Goal: Information Seeking & Learning: Learn about a topic

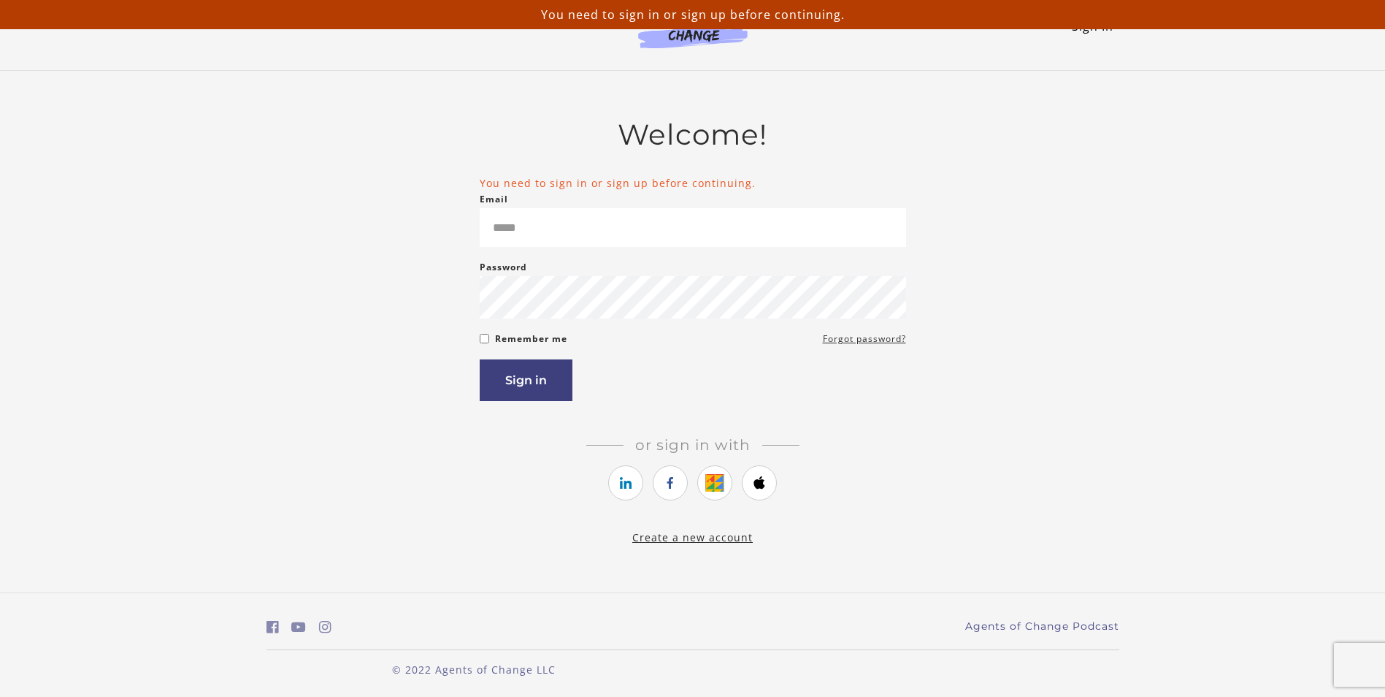
click at [1096, 31] on link "Sign In" at bounding box center [1093, 26] width 42 height 16
click at [493, 486] on ul at bounding box center [693, 484] width 427 height 39
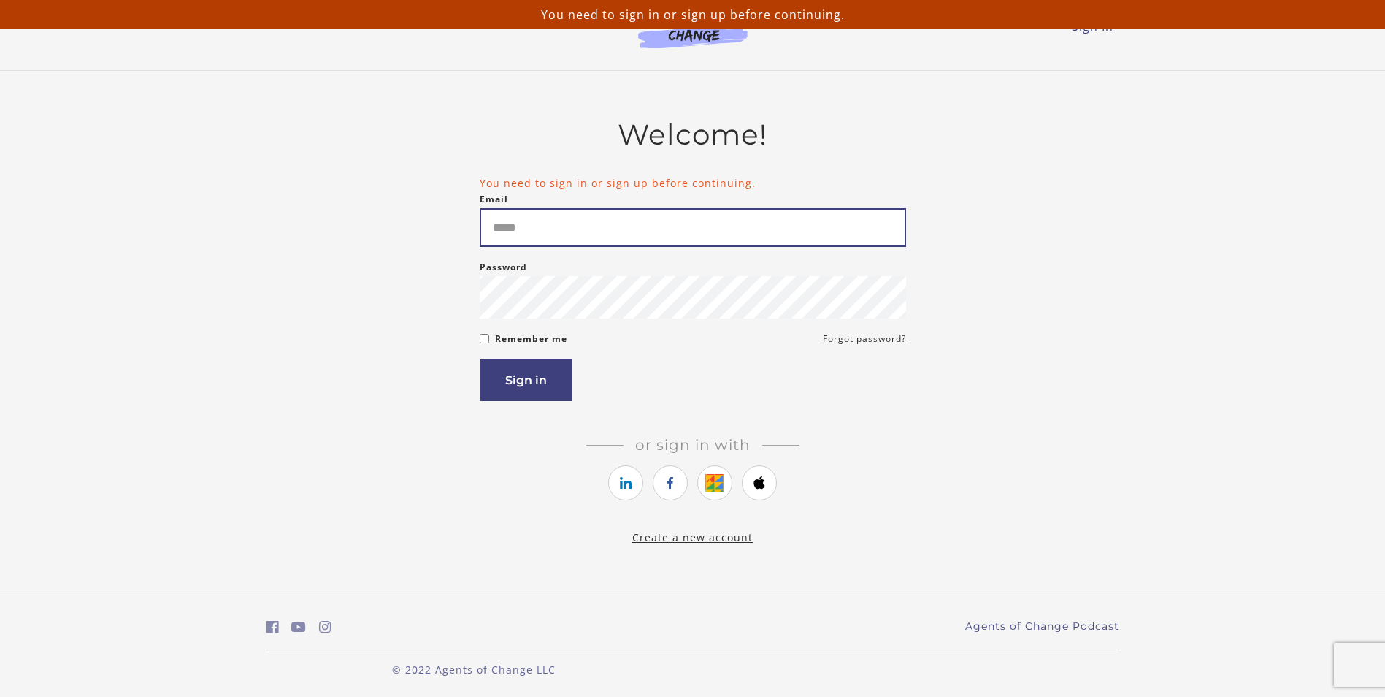
click at [538, 244] on input "Email" at bounding box center [693, 227] width 427 height 39
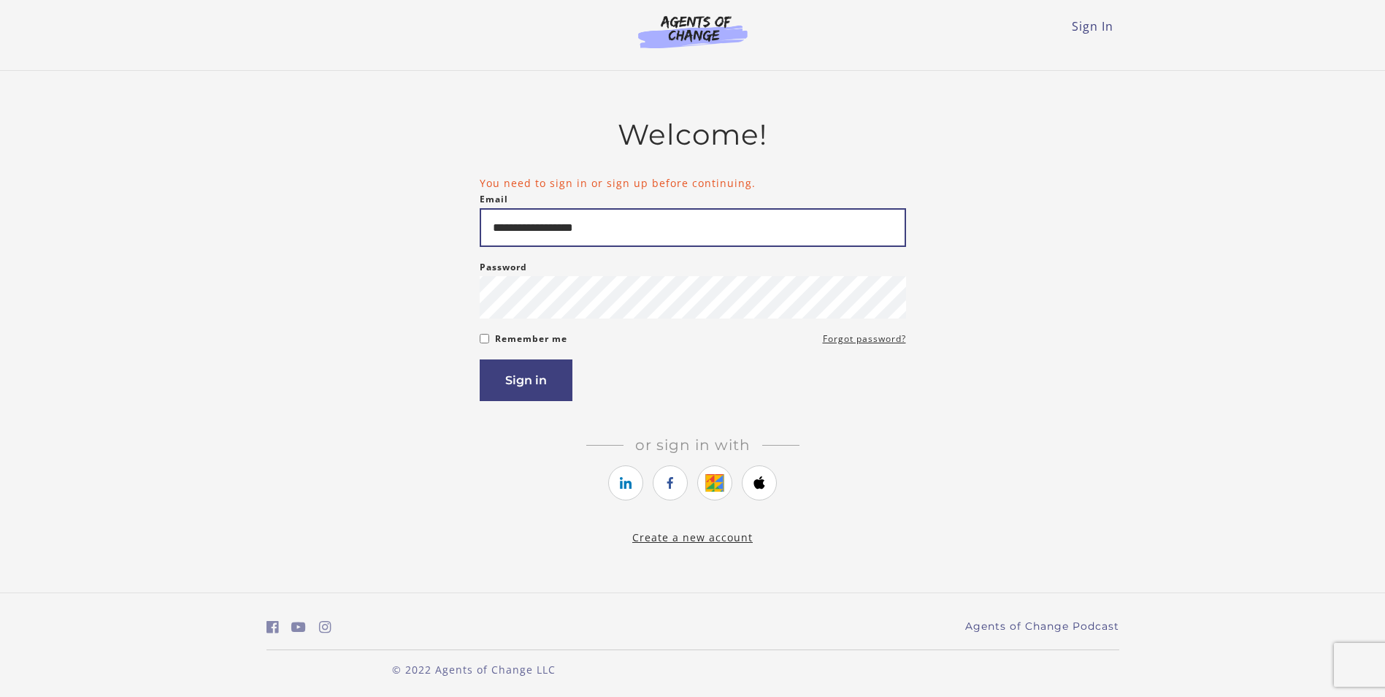
type input "**********"
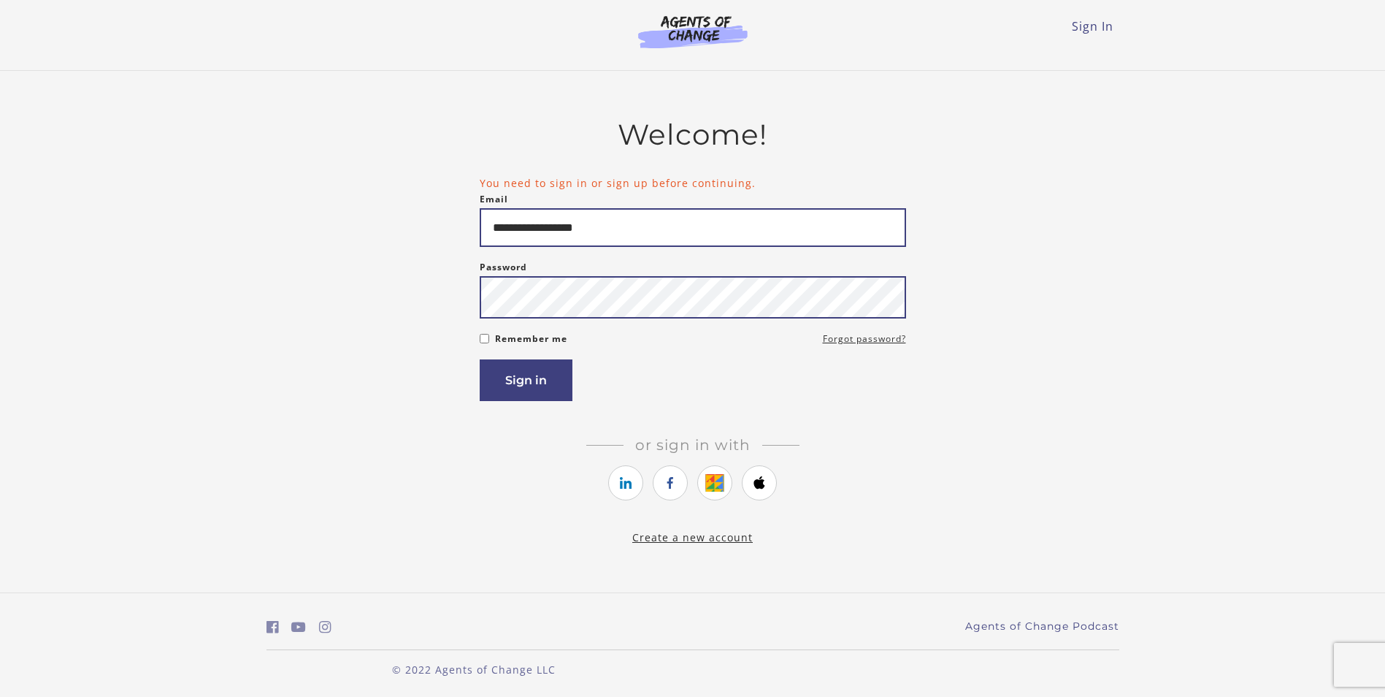
click at [480, 359] on button "Sign in" at bounding box center [526, 380] width 93 height 42
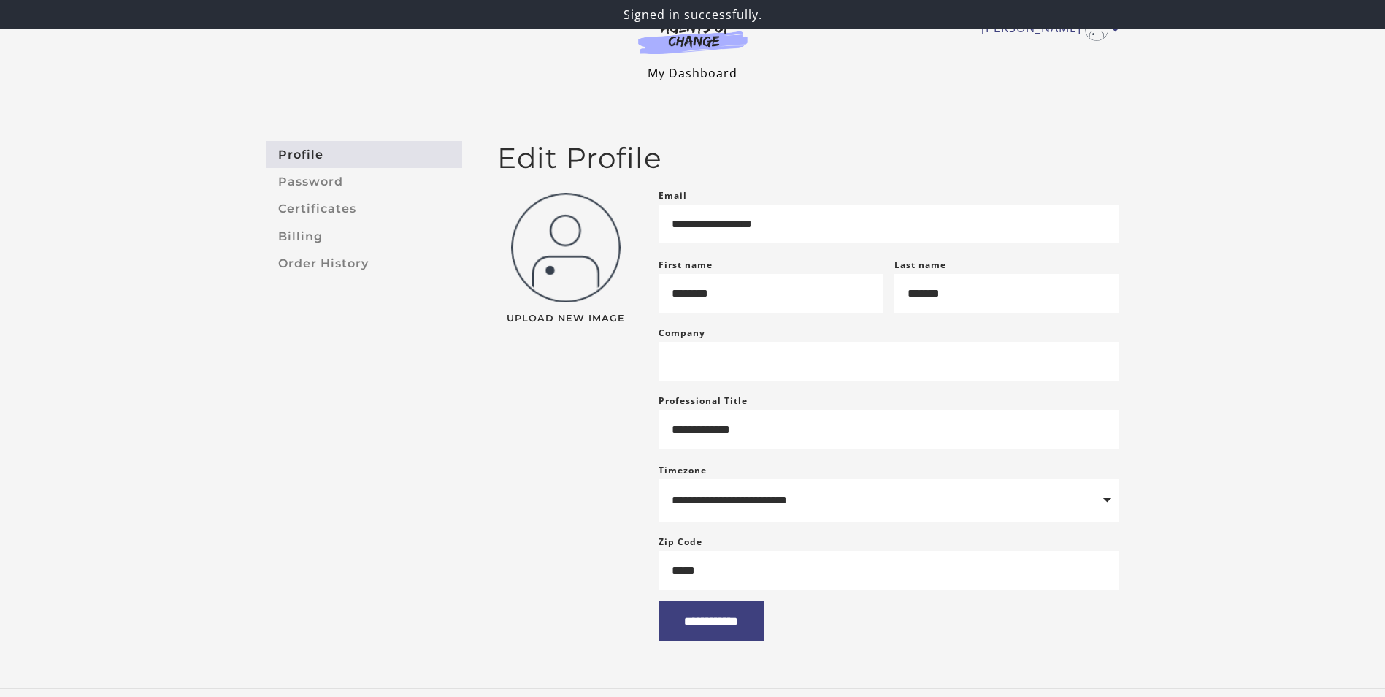
click at [681, 74] on link "My Dashboard" at bounding box center [693, 73] width 90 height 16
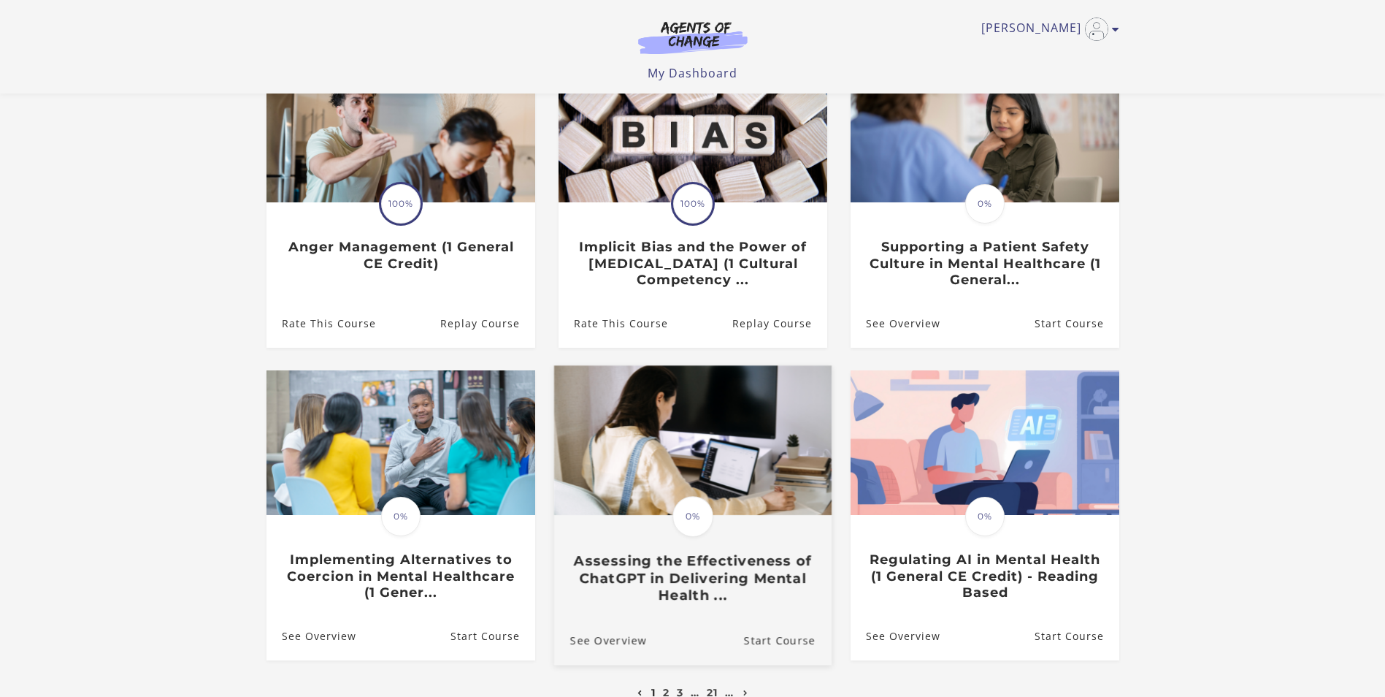
scroll to position [330, 0]
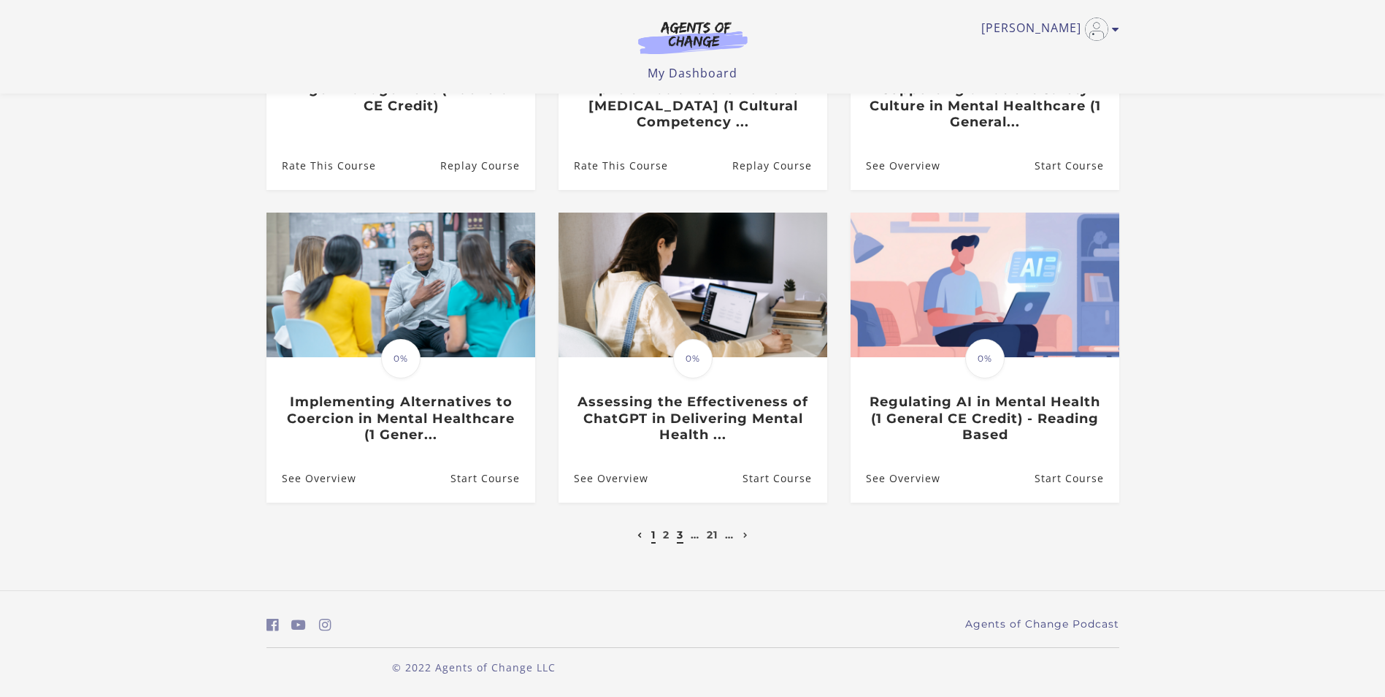
click at [679, 535] on link "3" at bounding box center [680, 534] width 7 height 13
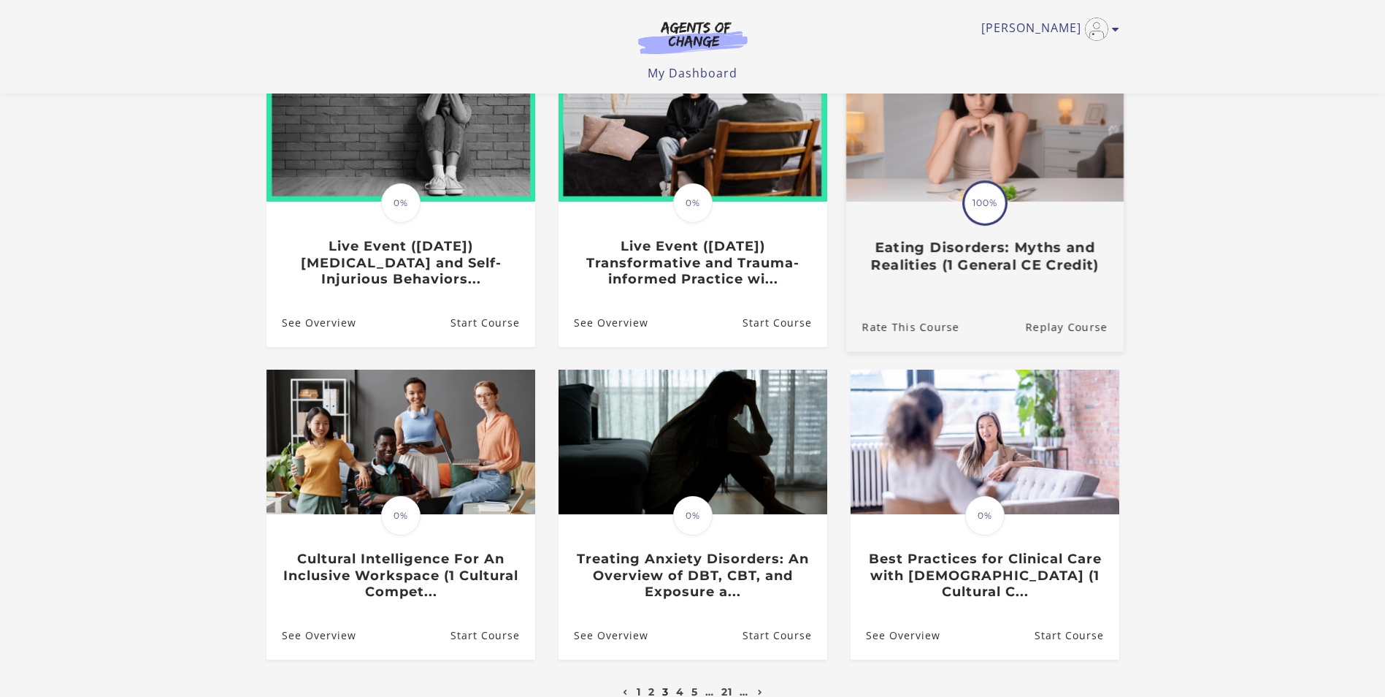
scroll to position [330, 0]
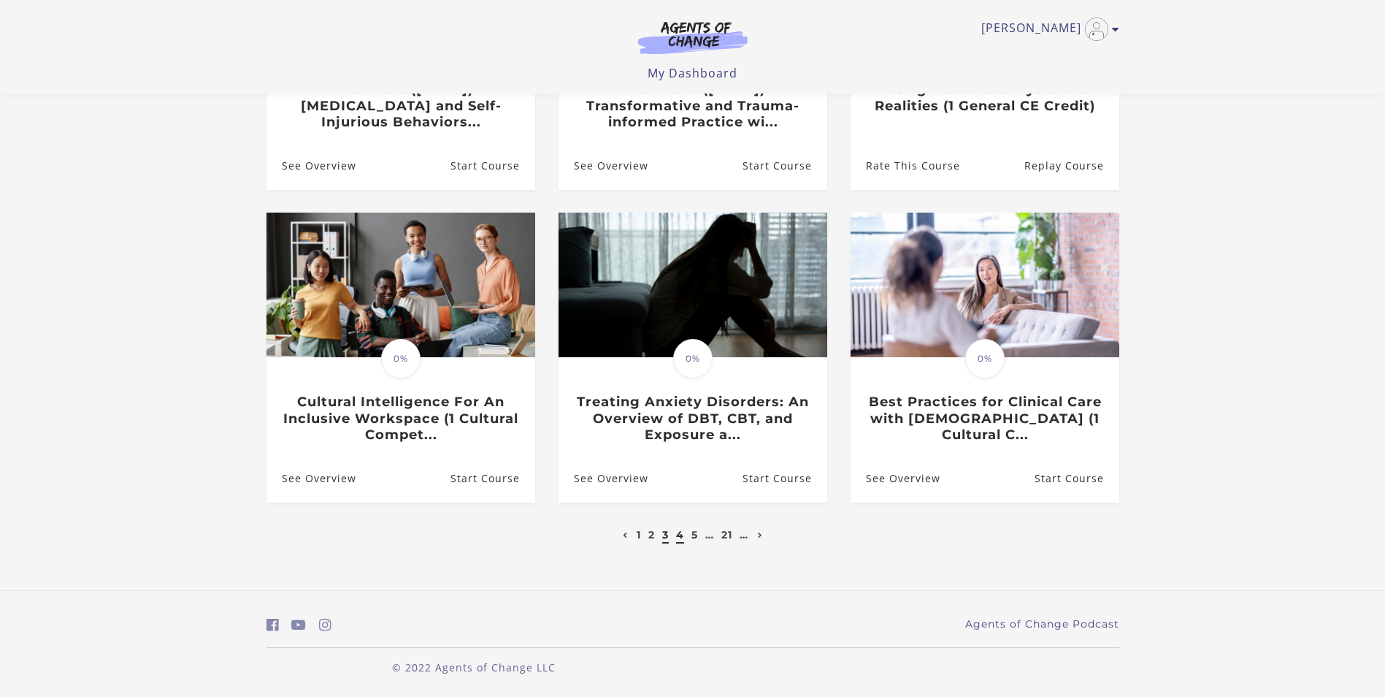
click at [678, 533] on link "4" at bounding box center [680, 534] width 8 height 13
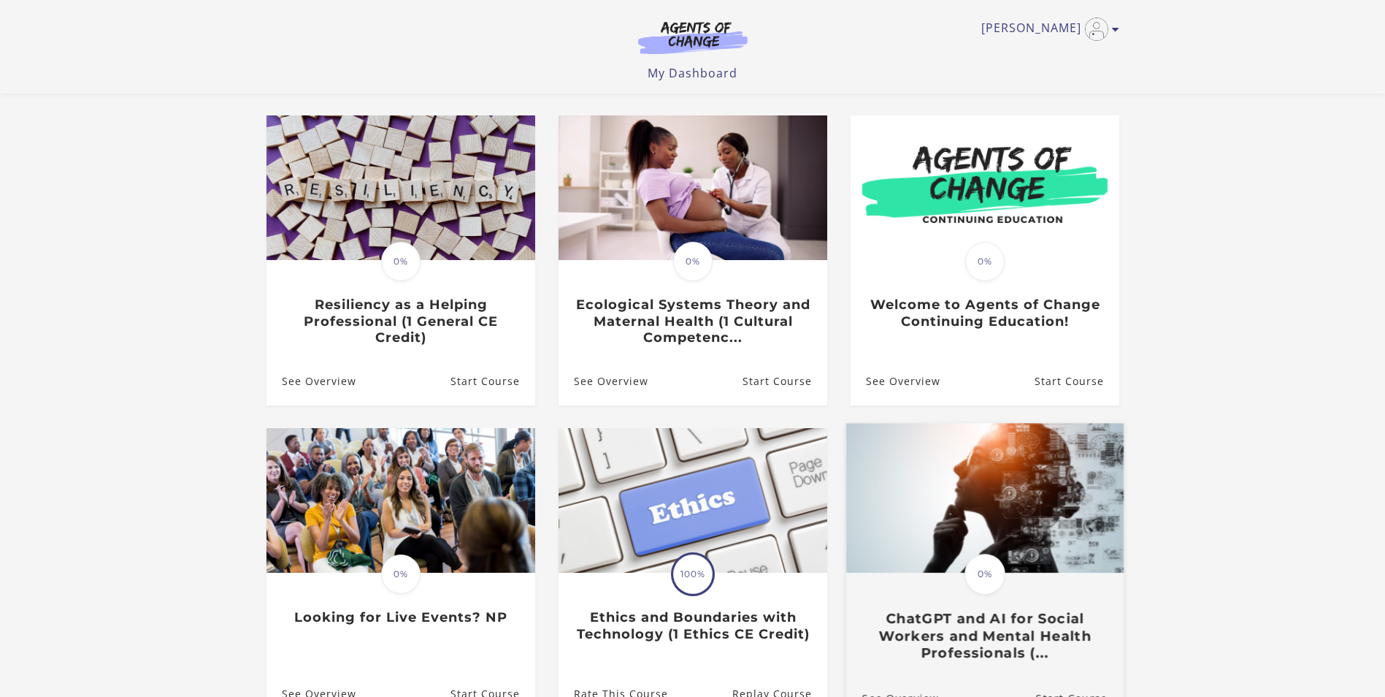
scroll to position [330, 0]
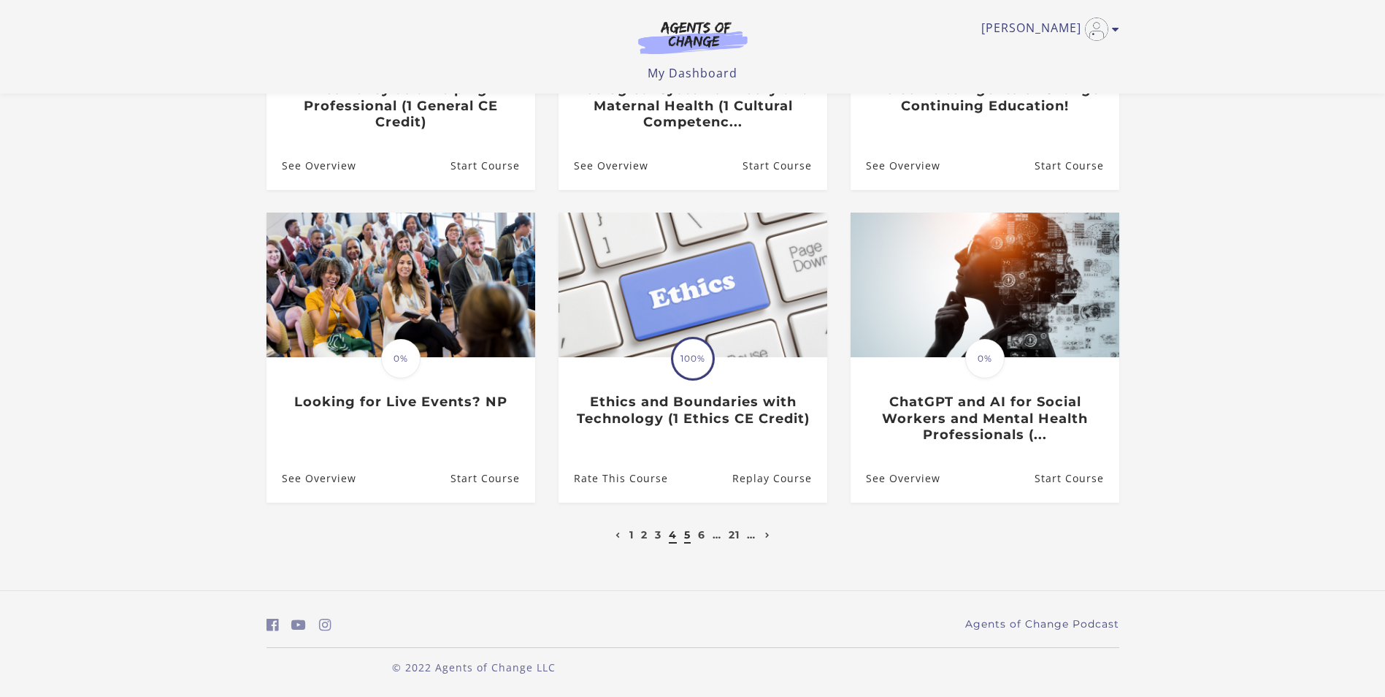
click at [688, 534] on link "5" at bounding box center [687, 534] width 7 height 13
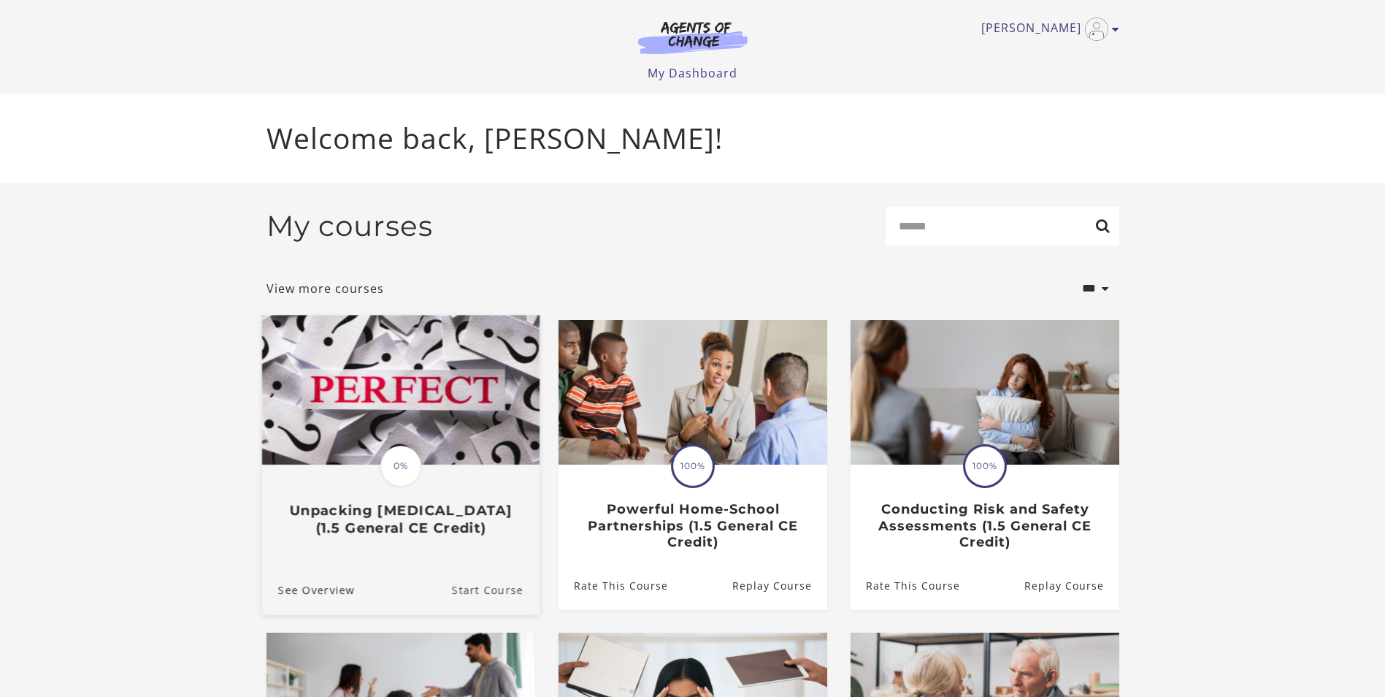
click at [504, 597] on link "Start Course" at bounding box center [495, 589] width 88 height 49
